Goal: Transaction & Acquisition: Purchase product/service

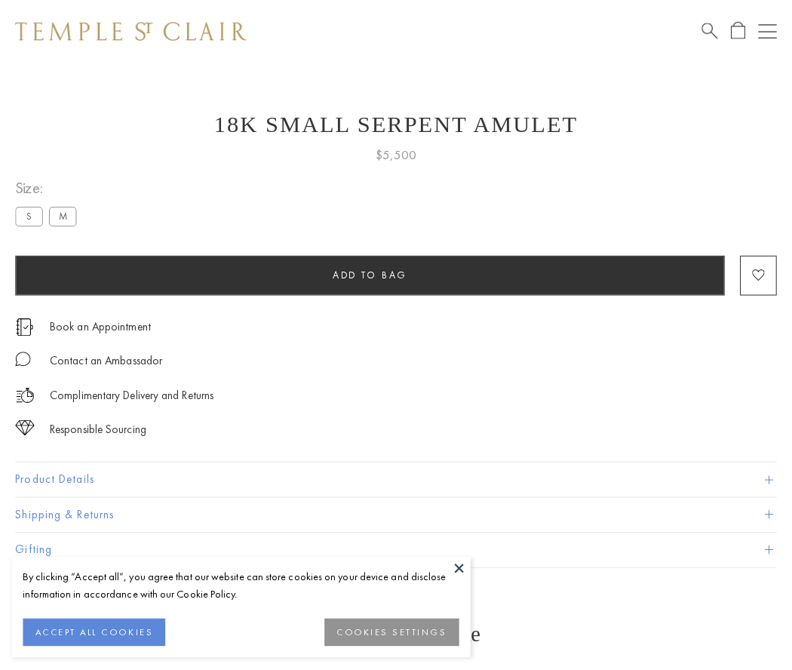
scroll to position [2, 0]
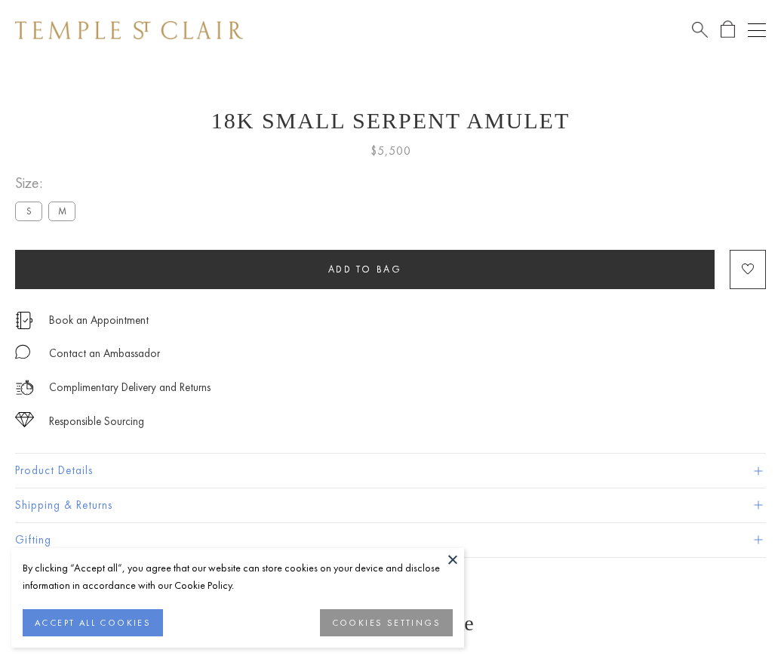
click at [365, 269] on span "Add to bag" at bounding box center [365, 269] width 74 height 13
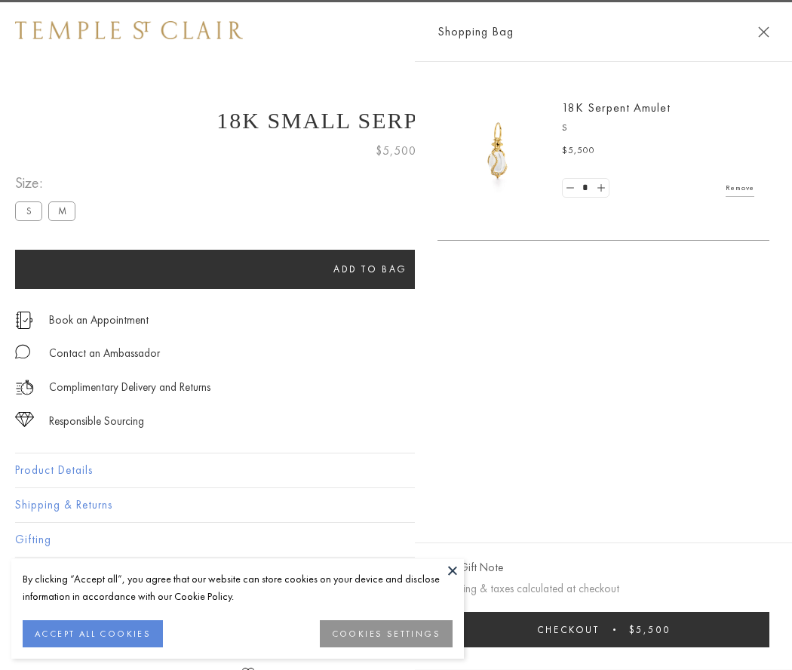
click at [600, 629] on span "Checkout" at bounding box center [568, 629] width 63 height 13
